Goal: Browse casually

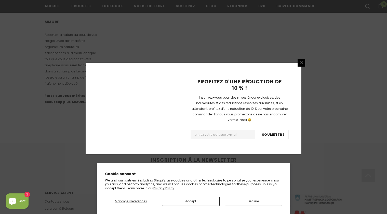
scroll to position [320, 0]
